Goal: Transaction & Acquisition: Subscribe to service/newsletter

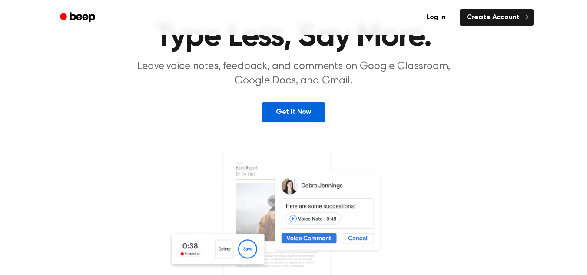
click at [280, 113] on link "Get It Now" at bounding box center [293, 112] width 63 height 20
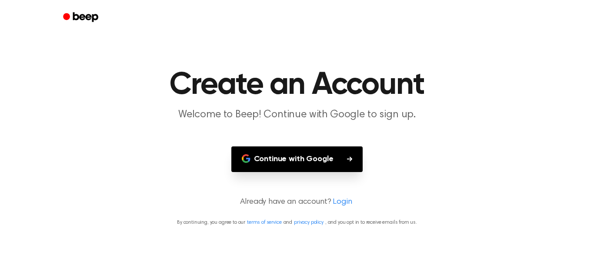
click at [310, 164] on button "Continue with Google" at bounding box center [297, 159] width 132 height 26
click at [279, 153] on button "Continue with Google" at bounding box center [297, 159] width 132 height 26
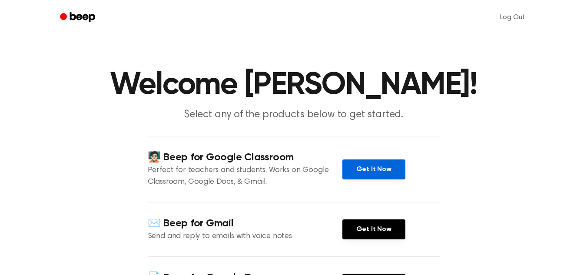
click at [351, 160] on link "Get It Now" at bounding box center [374, 170] width 63 height 20
